Goal: Transaction & Acquisition: Download file/media

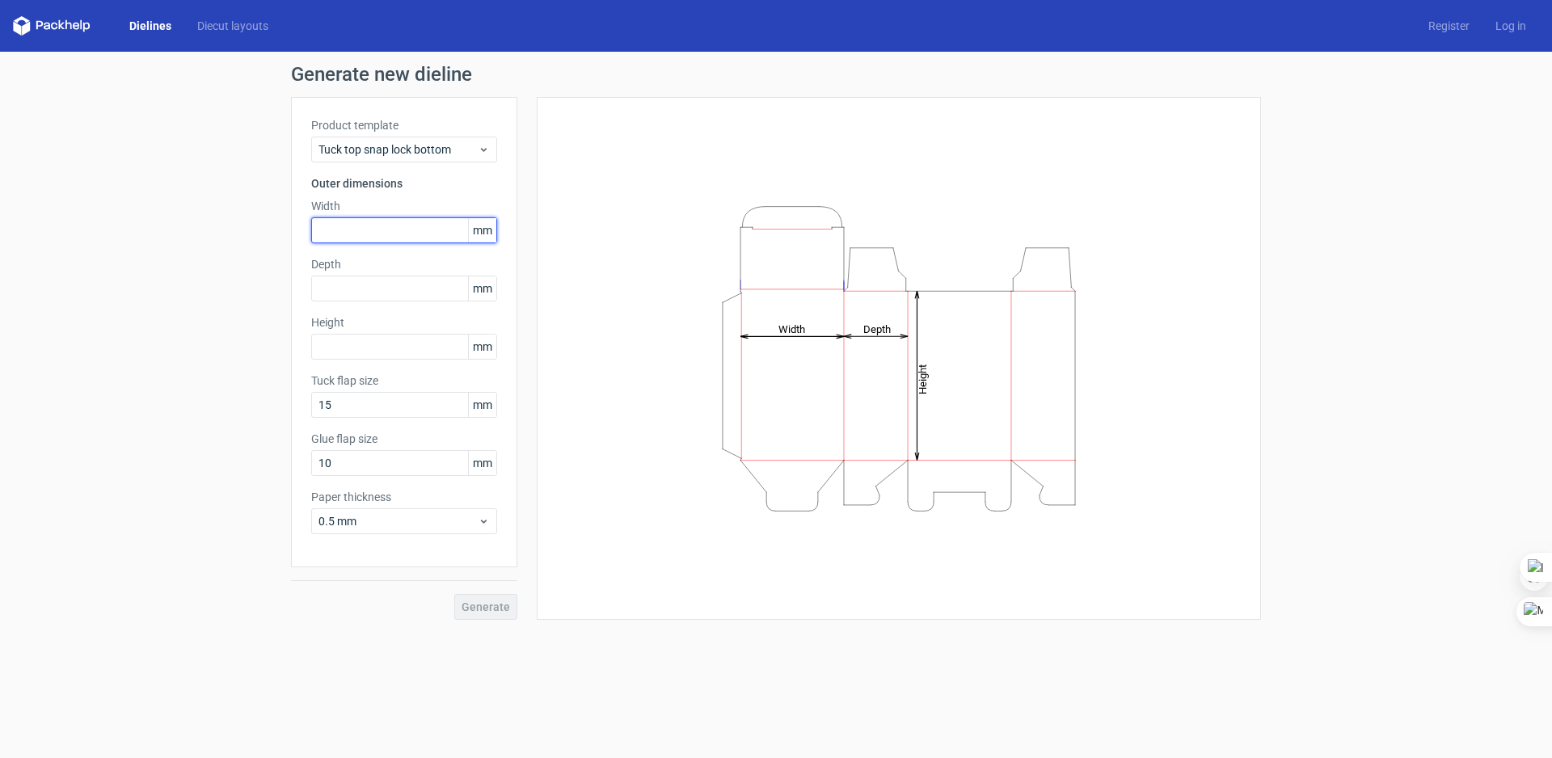
click at [346, 220] on input "text" at bounding box center [404, 230] width 186 height 26
type input "30"
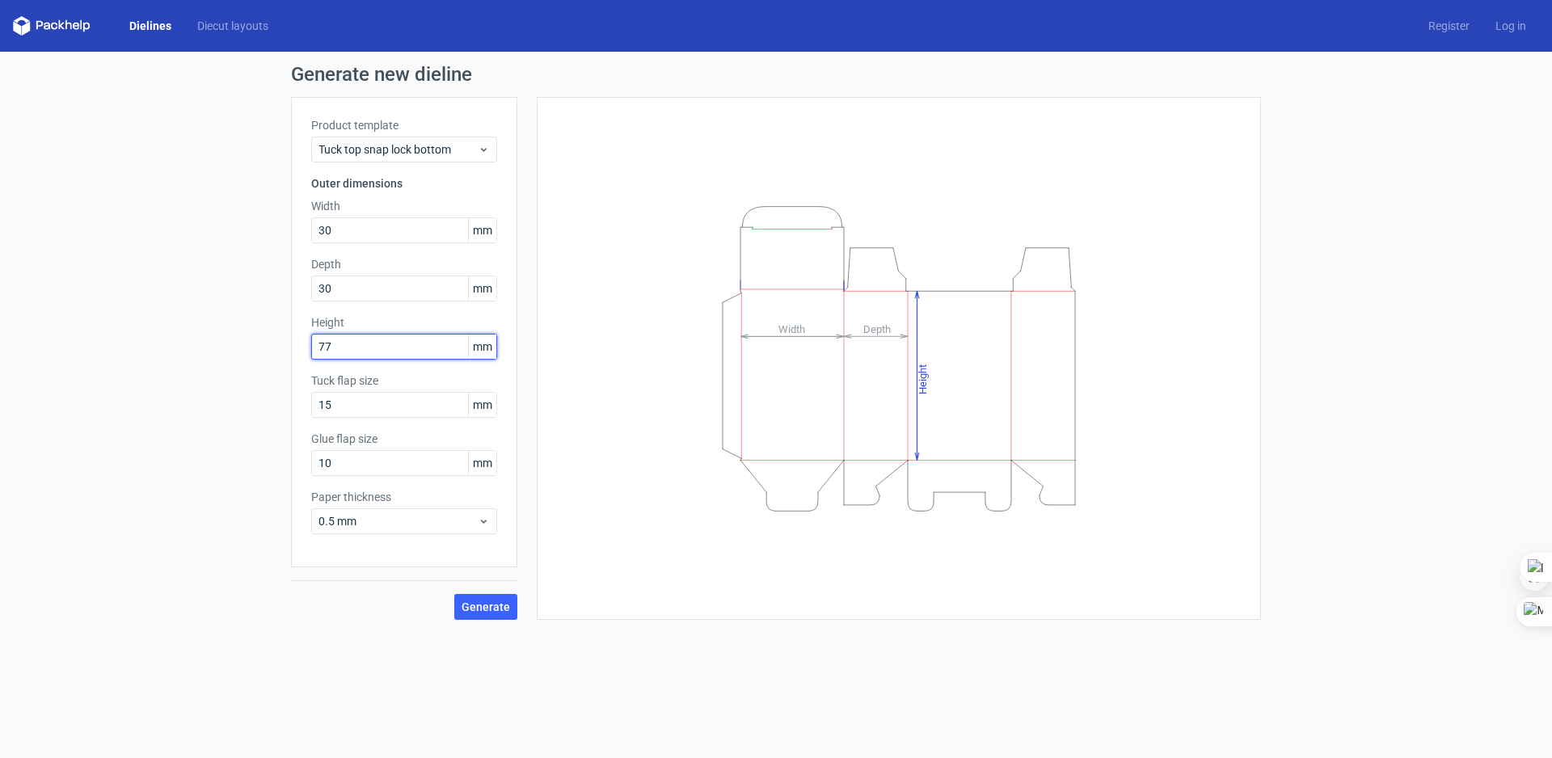
type input "77"
click at [119, 386] on div "Generate new dieline Product template Tuck top snap lock bottom Outer dimension…" at bounding box center [776, 342] width 1552 height 581
click at [467, 612] on span "Generate" at bounding box center [485, 606] width 48 height 11
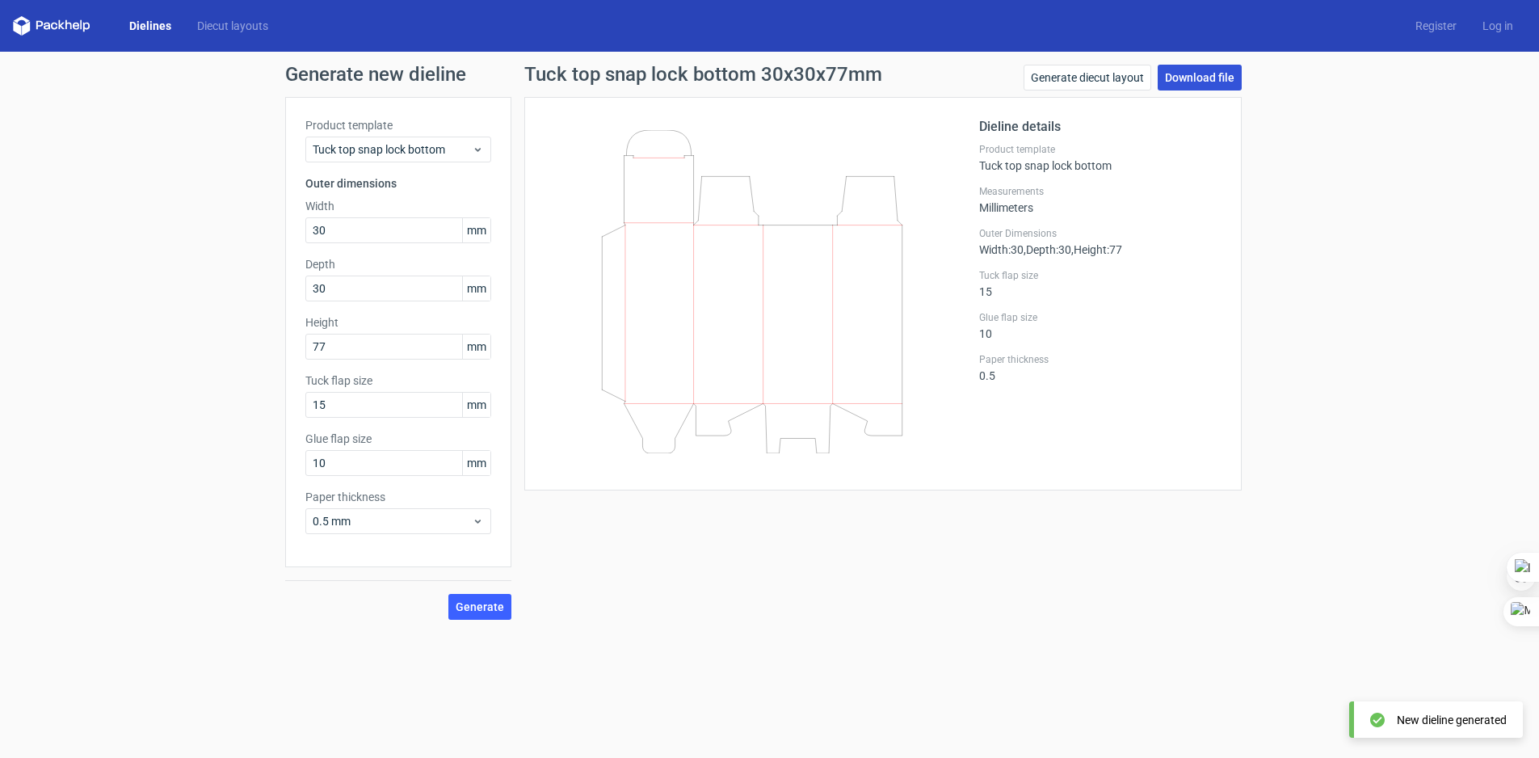
click at [1202, 79] on link "Download file" at bounding box center [1200, 78] width 84 height 26
click at [338, 227] on input "30" at bounding box center [398, 230] width 186 height 26
type input "32"
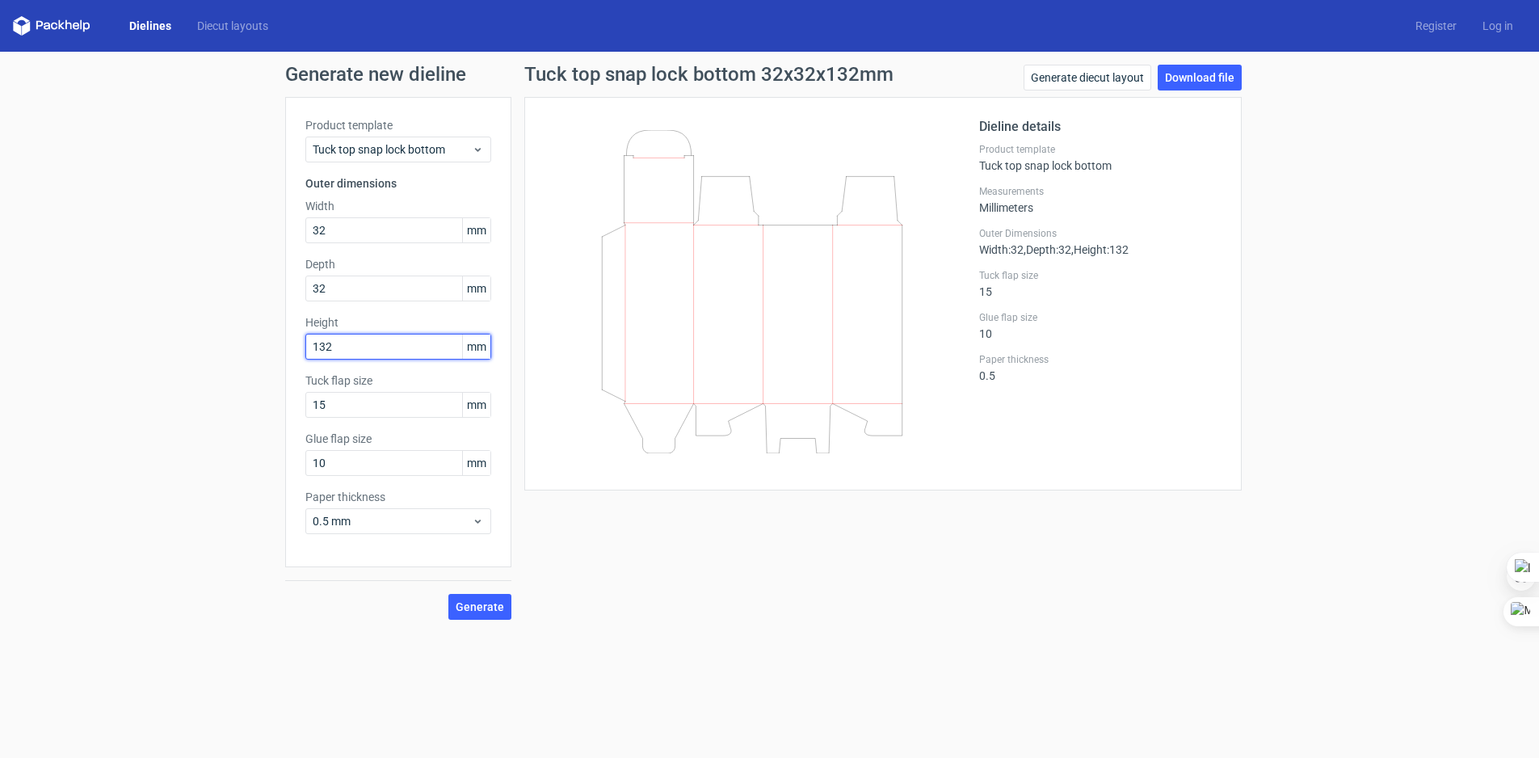
drag, startPoint x: 343, startPoint y: 351, endPoint x: 245, endPoint y: 355, distance: 98.7
click at [283, 356] on div "Generate new dieline Product template Tuck top snap lock bottom Outer dimension…" at bounding box center [769, 342] width 1539 height 581
type input "123"
click at [478, 610] on span "Generate" at bounding box center [480, 606] width 48 height 11
click at [485, 603] on span "Generate" at bounding box center [480, 606] width 48 height 11
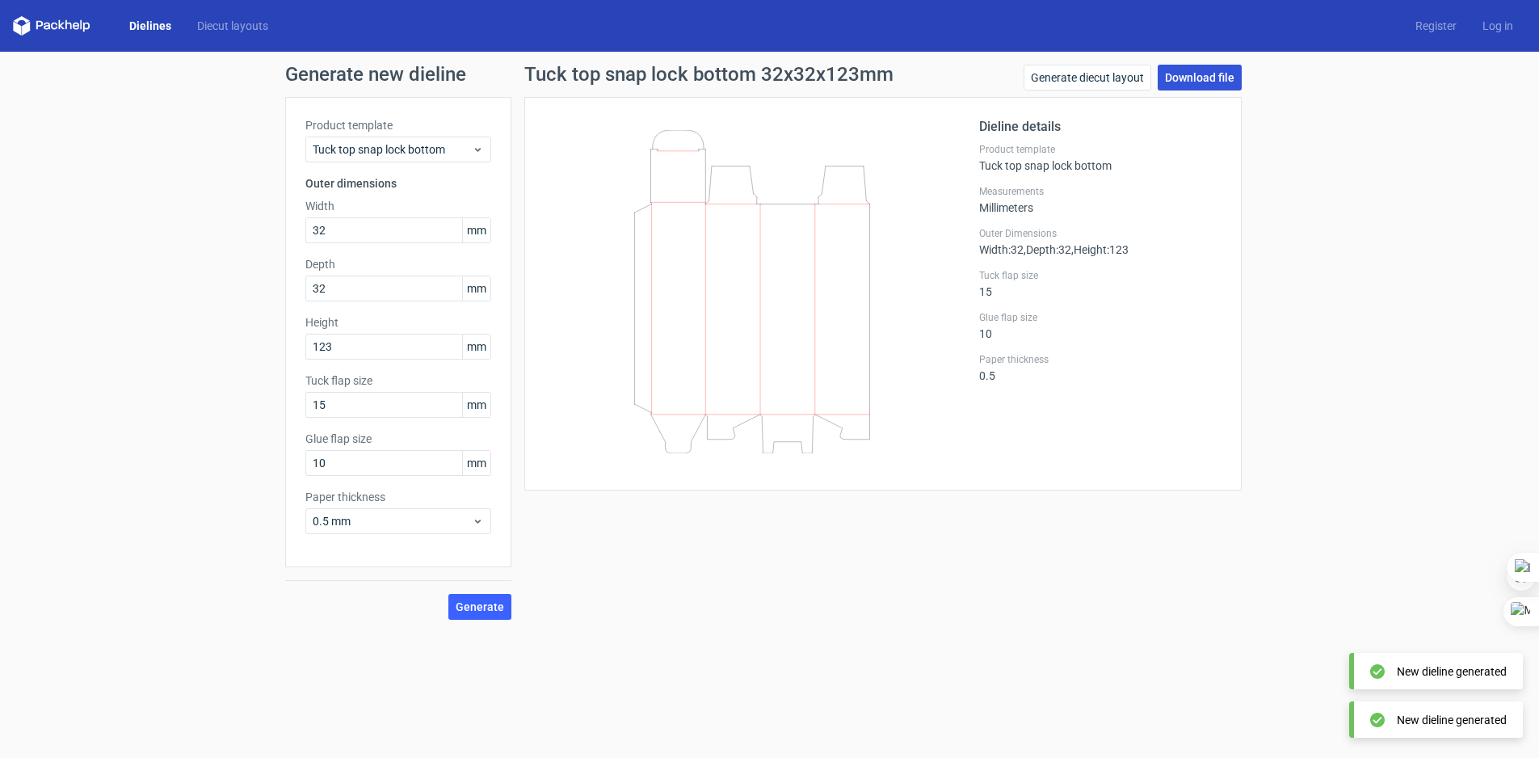
click at [1211, 69] on link "Download file" at bounding box center [1200, 78] width 84 height 26
